Goal: Find specific page/section: Find specific page/section

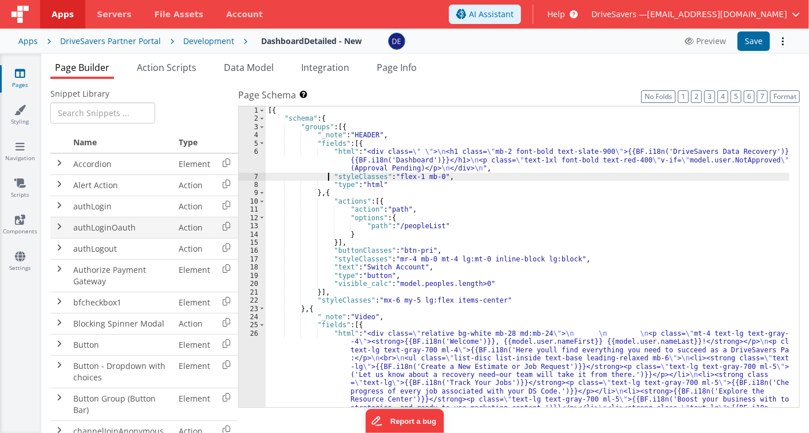
click at [106, 233] on td "authLoginOauth" at bounding box center [121, 227] width 105 height 21
click at [66, 204] on td at bounding box center [59, 206] width 18 height 21
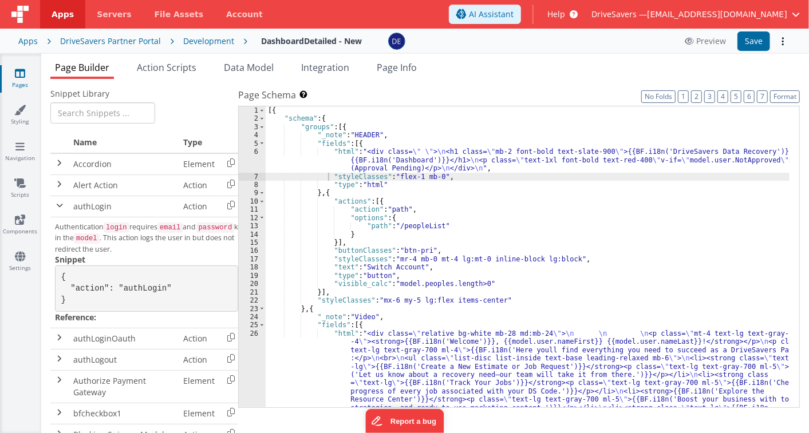
click at [378, 159] on div "[{ "schema" : { "groups" : [{ "_note" : "HEADER" , "fields" : [{ "html" : "<div…" at bounding box center [528, 327] width 524 height 443
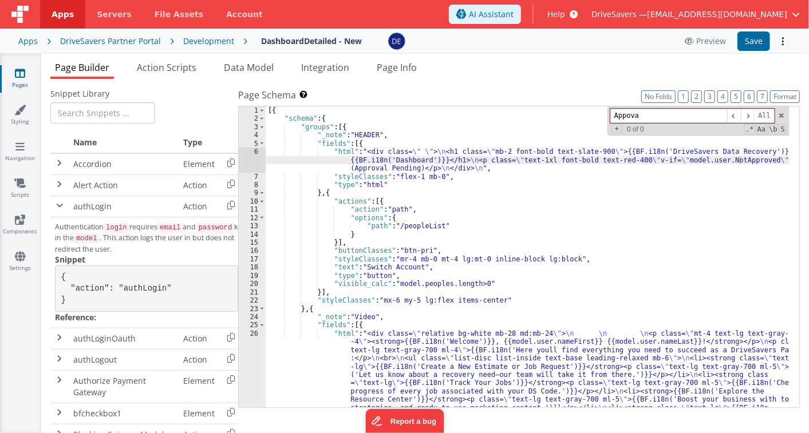
type input "Appoval"
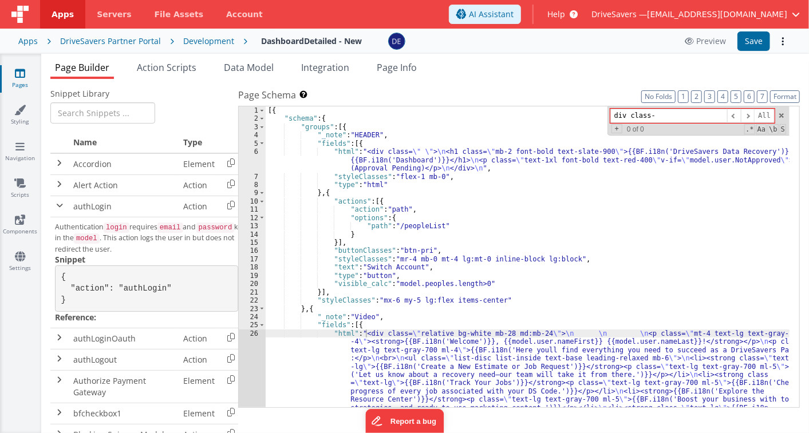
type input "div class-="
type input "text-lg"
click at [782, 117] on span at bounding box center [781, 116] width 8 height 8
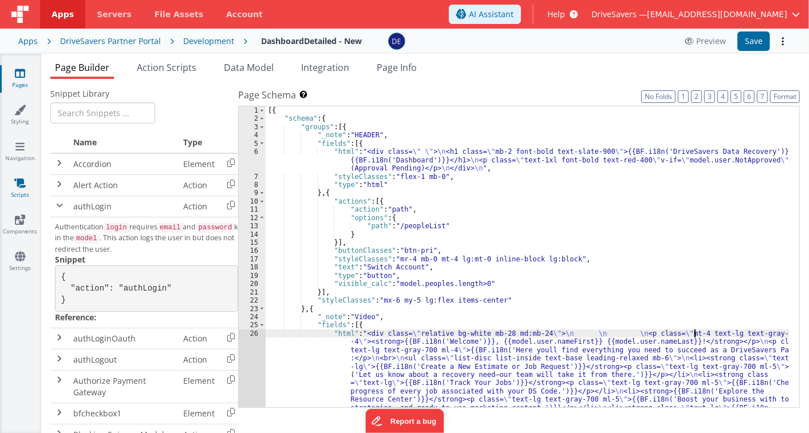
click at [17, 187] on icon at bounding box center [19, 182] width 11 height 11
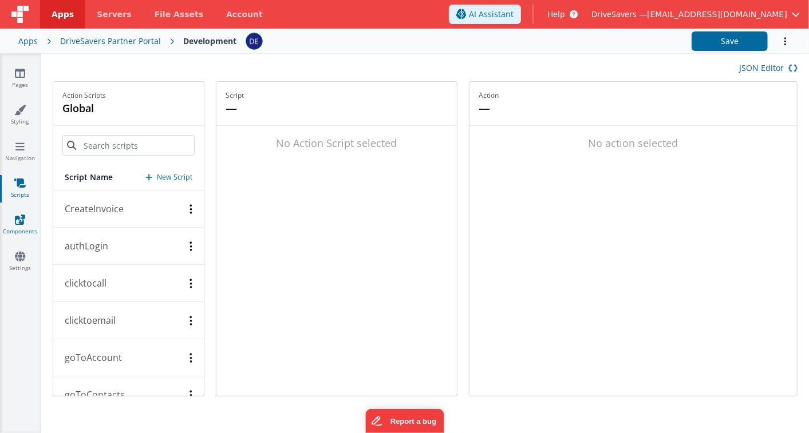
click at [25, 222] on icon at bounding box center [20, 219] width 10 height 11
click at [592, 236] on fieldset "Action — No action selected" at bounding box center [632, 239] width 327 height 314
